Goal: Browse casually

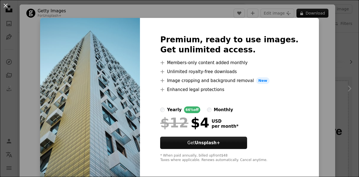
scroll to position [1314, 0]
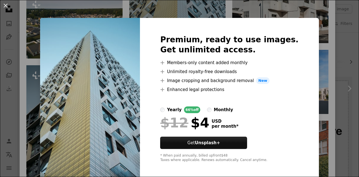
drag, startPoint x: 322, startPoint y: 42, endPoint x: 56, endPoint y: 101, distance: 273.1
click at [322, 42] on div "An X shape Premium, ready to use images. Get unlimited access. A plus sign Memb…" at bounding box center [179, 88] width 359 height 177
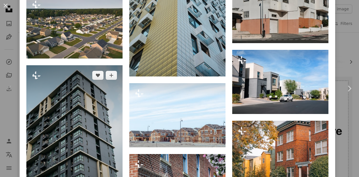
scroll to position [1370, 0]
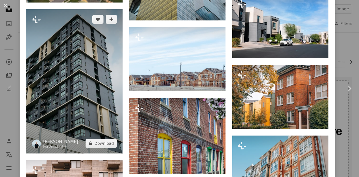
click at [73, 100] on img at bounding box center [74, 81] width 96 height 144
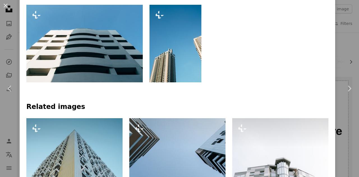
scroll to position [281, 0]
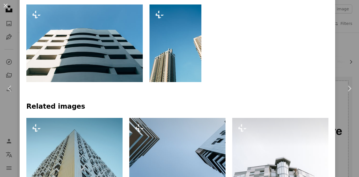
click at [339, 31] on div "An X shape Chevron left Chevron right [PERSON_NAME] For Unsplash+ A heart A plu…" at bounding box center [179, 88] width 359 height 177
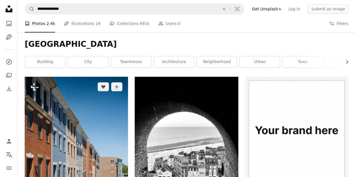
click at [93, 114] on img at bounding box center [76, 154] width 103 height 155
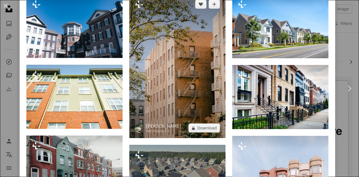
scroll to position [309, 0]
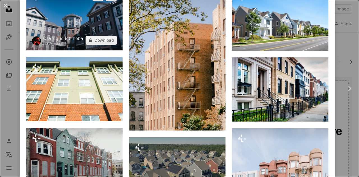
click at [95, 29] on img at bounding box center [74, 19] width 96 height 64
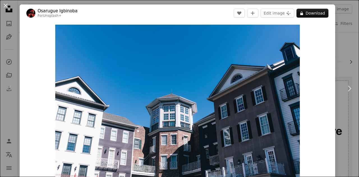
click at [338, 33] on div "An X shape Chevron left Chevron right [PERSON_NAME] For Unsplash+ A heart A plu…" at bounding box center [179, 88] width 359 height 177
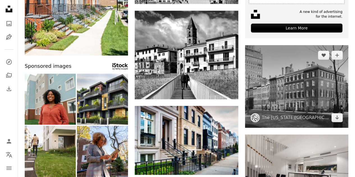
scroll to position [197, 0]
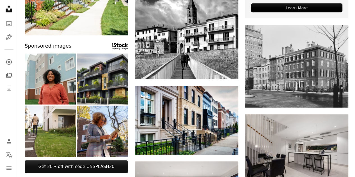
click at [119, 87] on img at bounding box center [102, 79] width 51 height 51
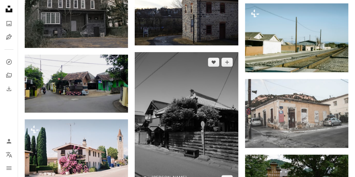
scroll to position [1207, 0]
